Goal: Transaction & Acquisition: Purchase product/service

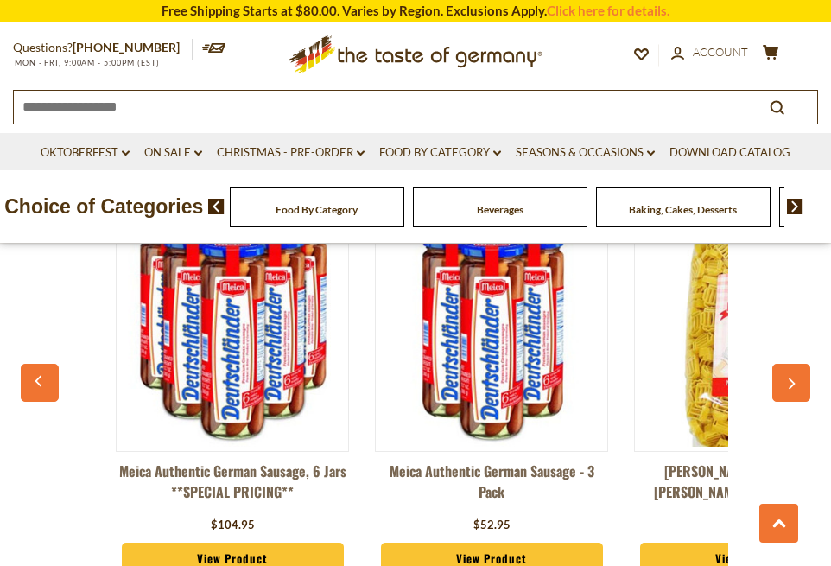
scroll to position [1382, 0]
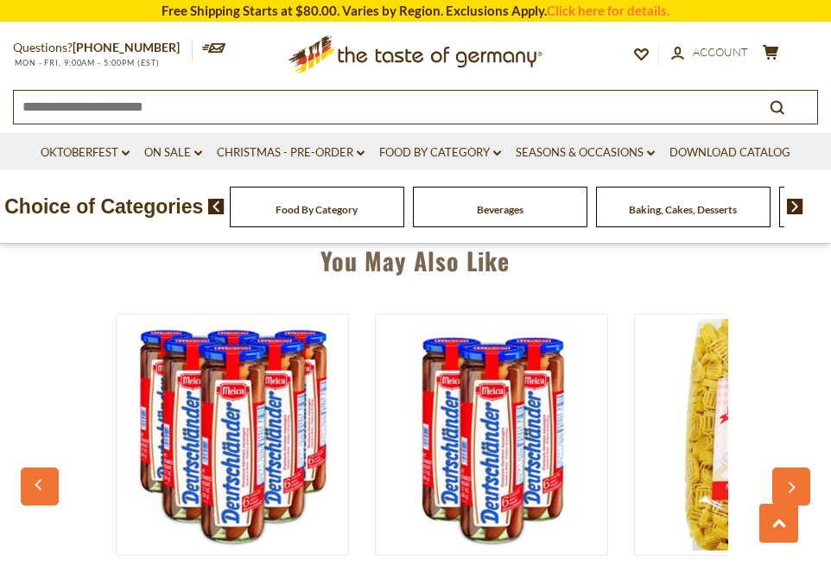
click at [794, 481] on icon "button" at bounding box center [791, 487] width 11 height 12
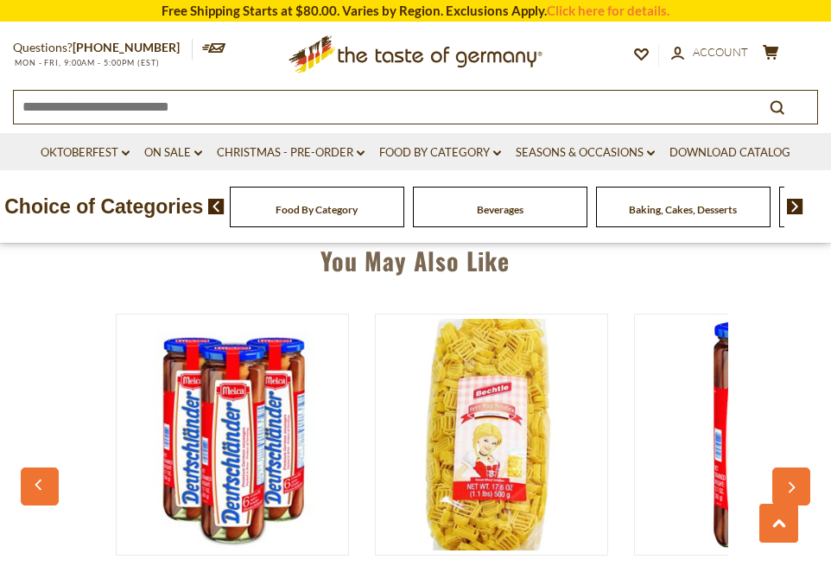
click at [794, 481] on icon "button" at bounding box center [791, 487] width 11 height 12
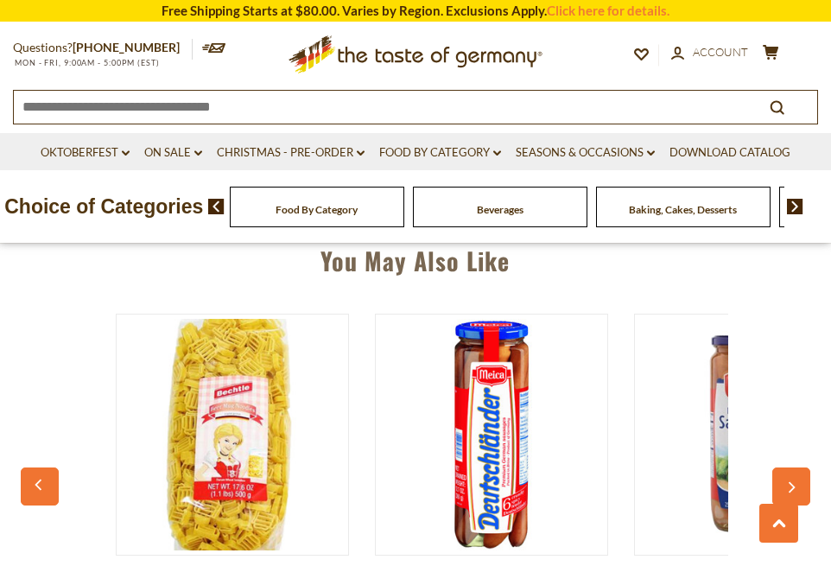
click at [794, 481] on icon "button" at bounding box center [791, 487] width 11 height 12
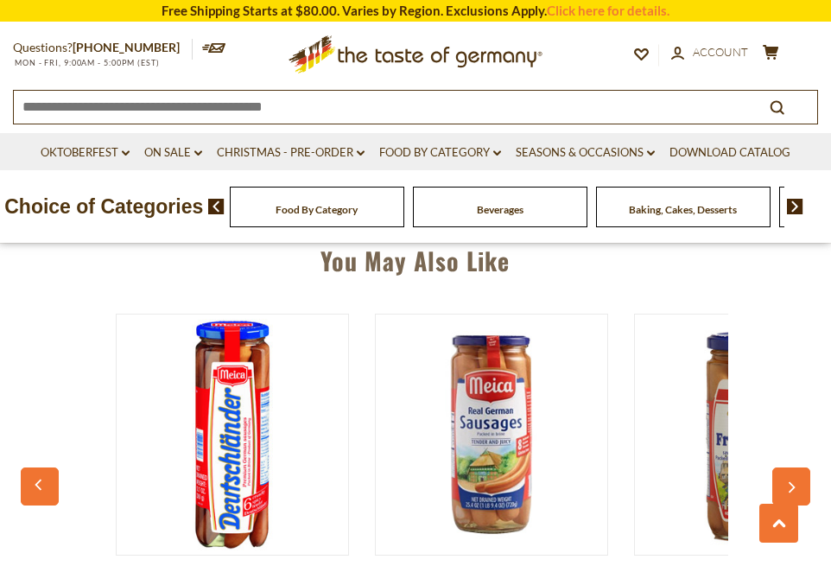
click at [794, 481] on icon "button" at bounding box center [791, 487] width 11 height 12
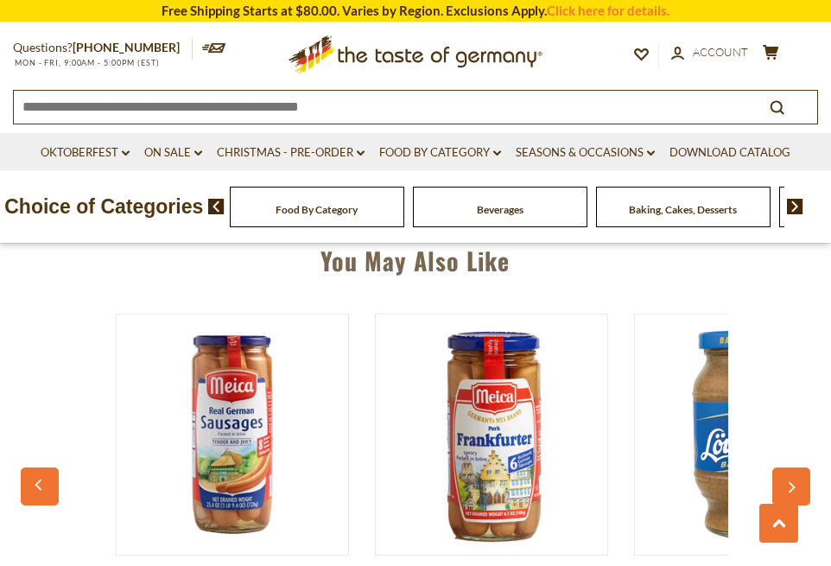
click at [794, 481] on icon "button" at bounding box center [791, 487] width 11 height 12
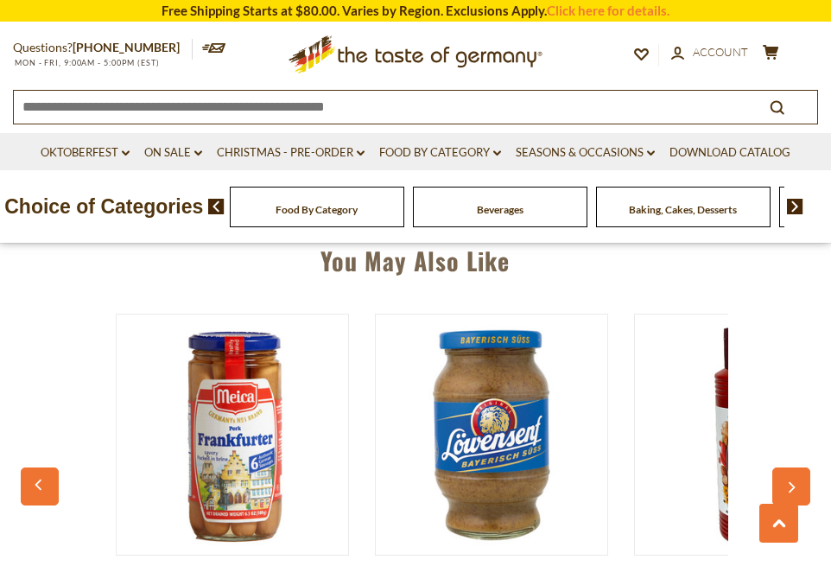
click at [794, 481] on icon "button" at bounding box center [791, 487] width 11 height 12
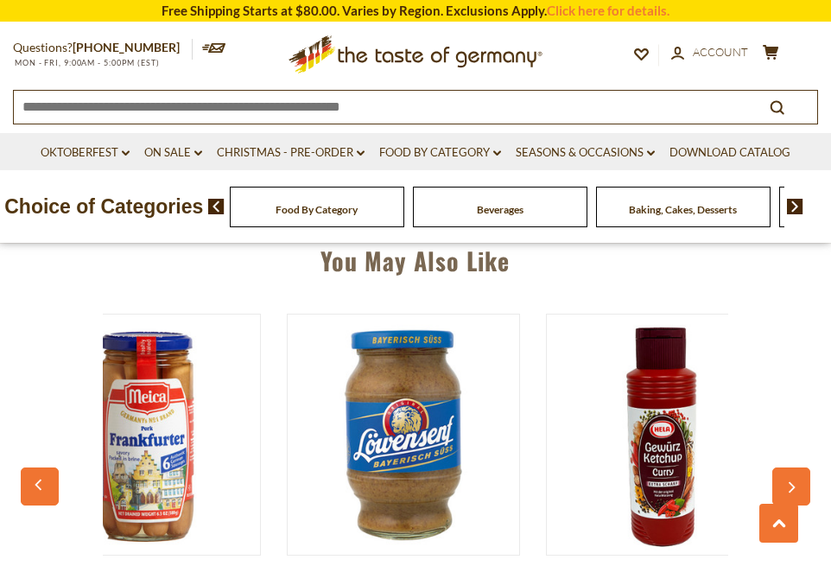
click at [794, 481] on icon "button" at bounding box center [791, 487] width 11 height 12
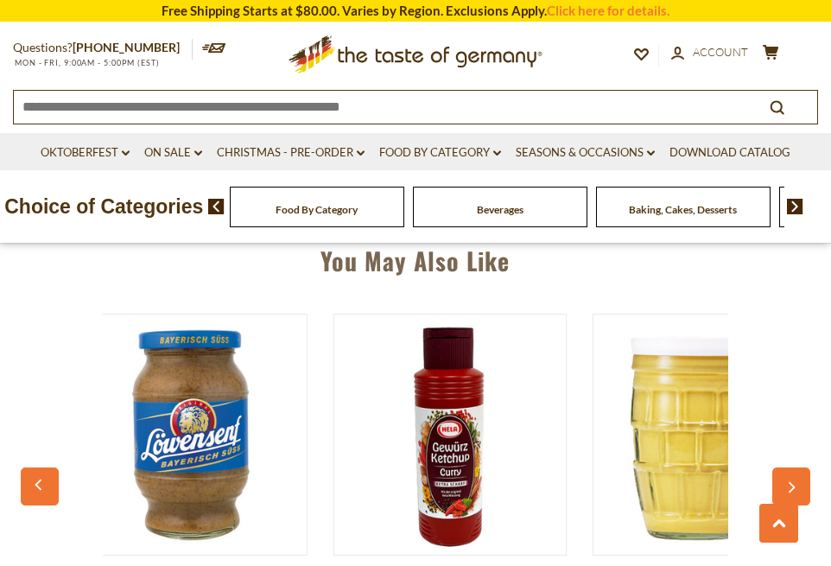
click at [794, 481] on icon "button" at bounding box center [791, 487] width 11 height 12
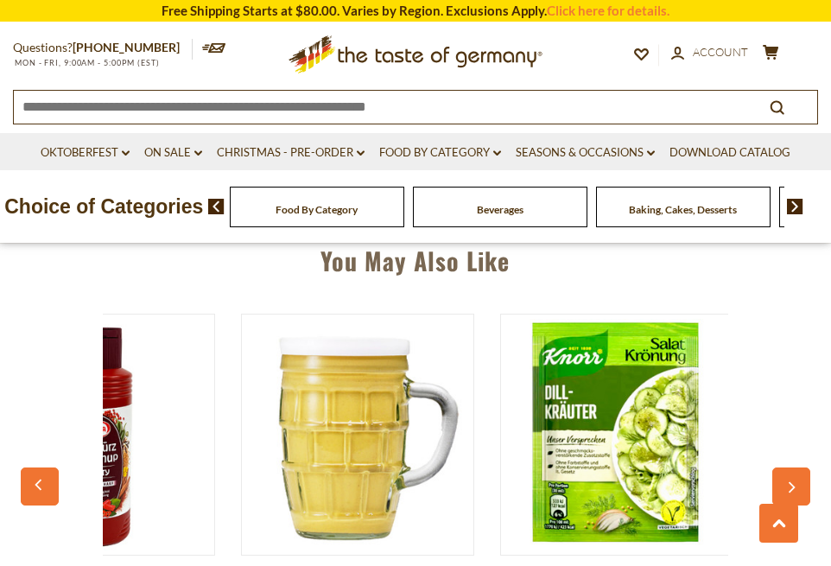
click at [794, 481] on icon "button" at bounding box center [791, 487] width 11 height 12
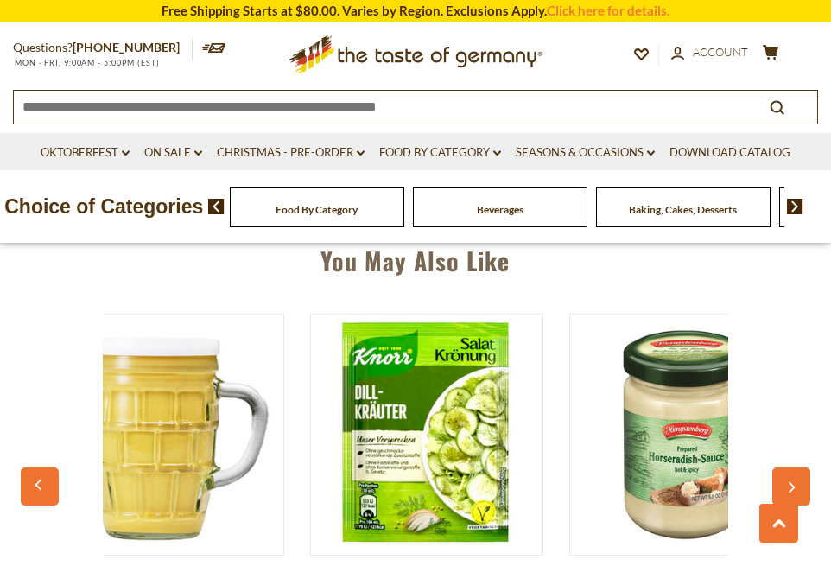
click at [794, 481] on icon "button" at bounding box center [791, 487] width 11 height 12
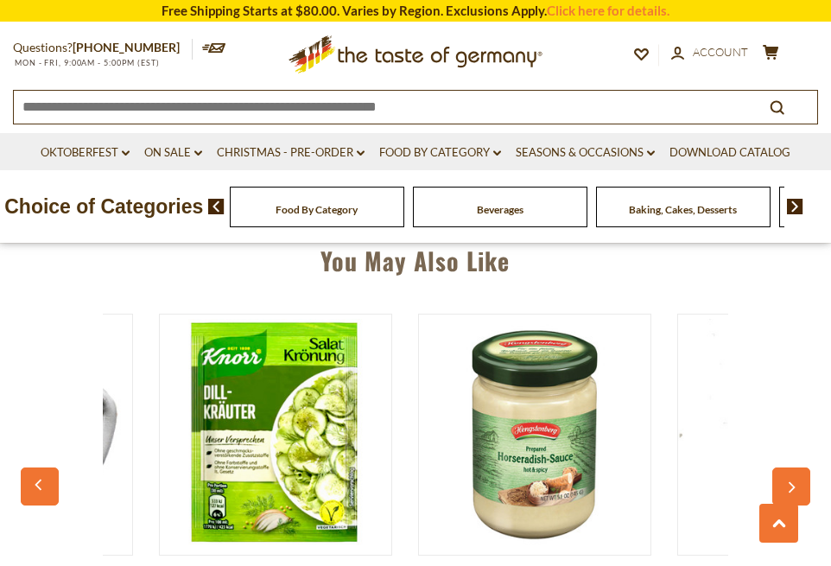
click at [794, 481] on icon "button" at bounding box center [791, 487] width 11 height 12
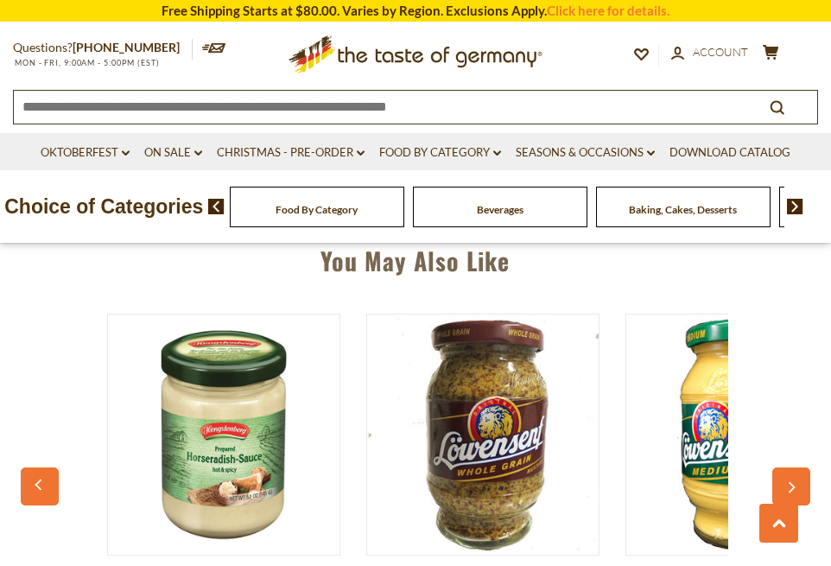
click at [793, 481] on icon "button" at bounding box center [791, 487] width 11 height 12
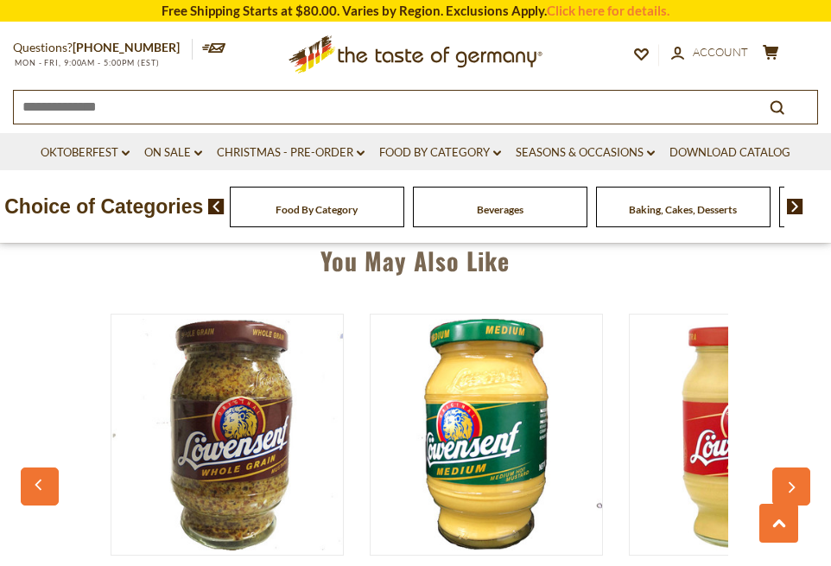
click at [793, 482] on icon "button" at bounding box center [793, 487] width 7 height 11
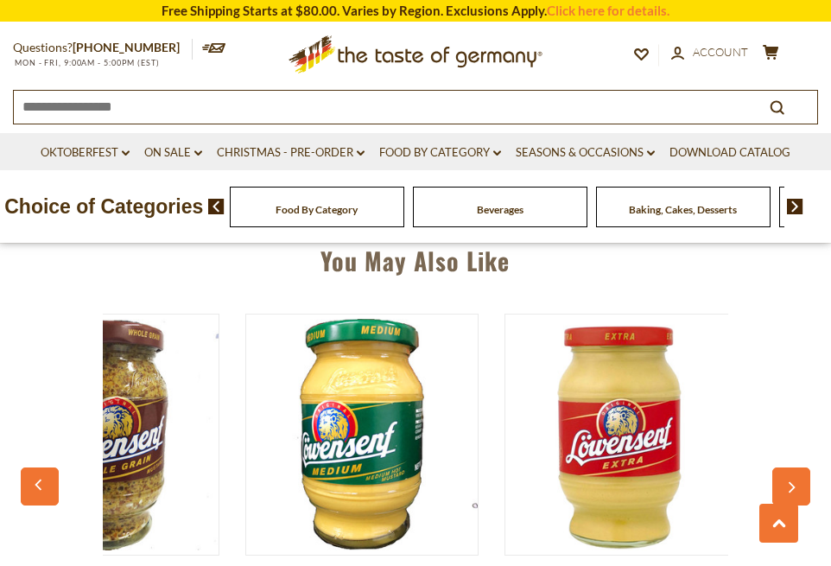
click at [793, 482] on icon "button" at bounding box center [793, 487] width 7 height 11
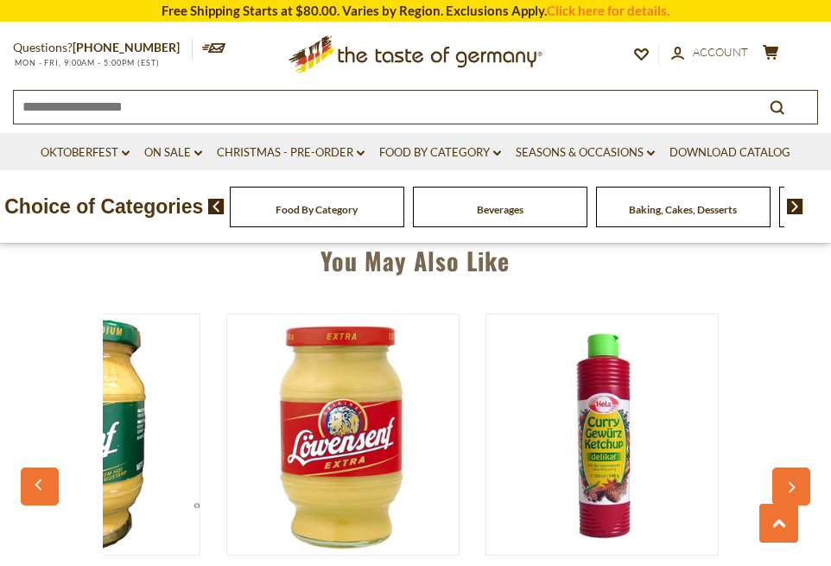
scroll to position [0, 3263]
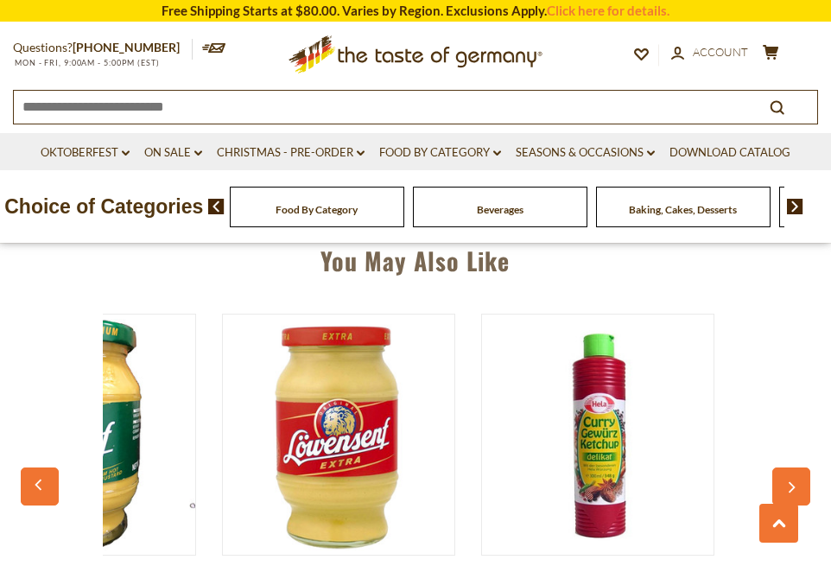
click at [793, 482] on icon "button" at bounding box center [793, 487] width 7 height 11
click at [791, 481] on icon "button" at bounding box center [791, 487] width 11 height 12
click at [790, 481] on icon "button" at bounding box center [791, 487] width 11 height 12
